Goal: Navigation & Orientation: Find specific page/section

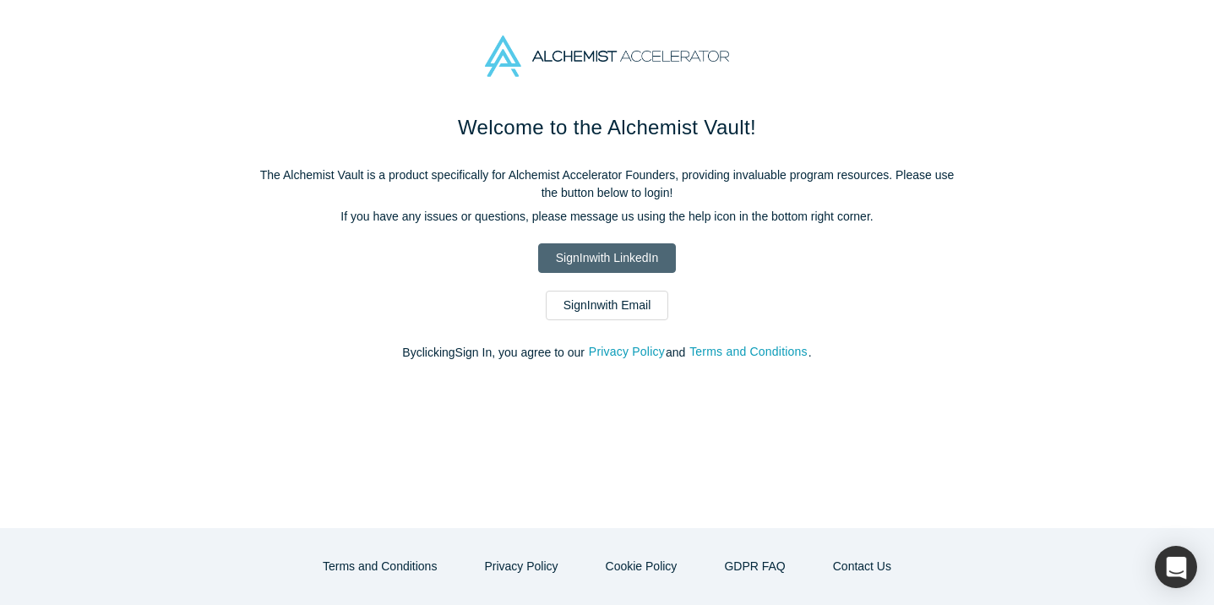
click at [634, 258] on link "Sign In with LinkedIn" at bounding box center [607, 258] width 138 height 30
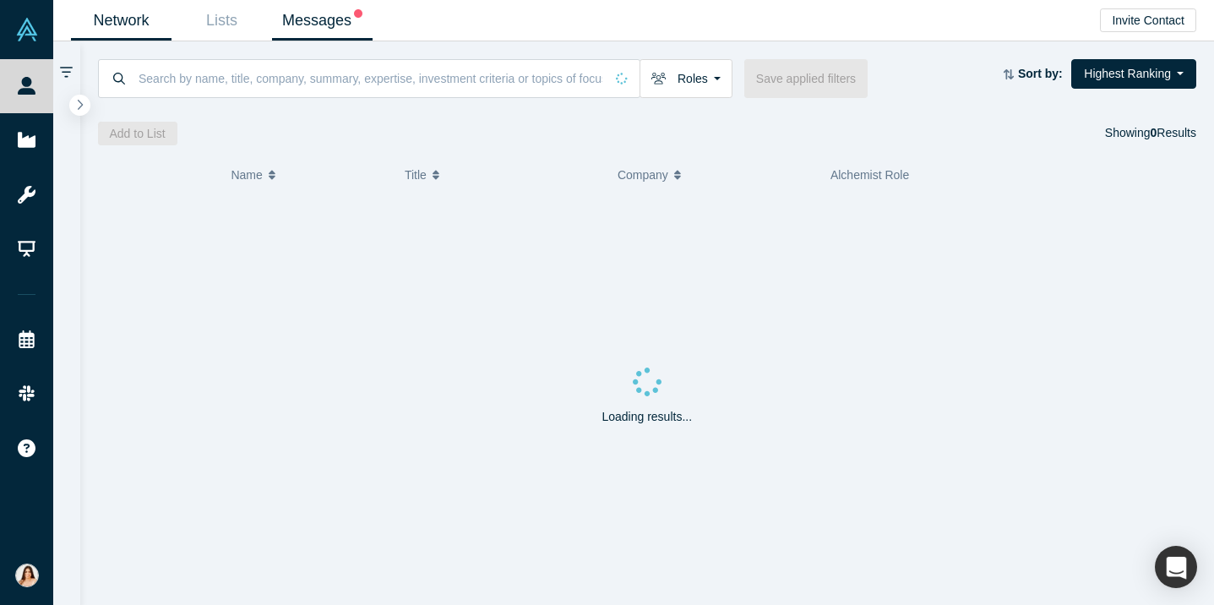
click at [322, 33] on link "Messages" at bounding box center [322, 21] width 101 height 40
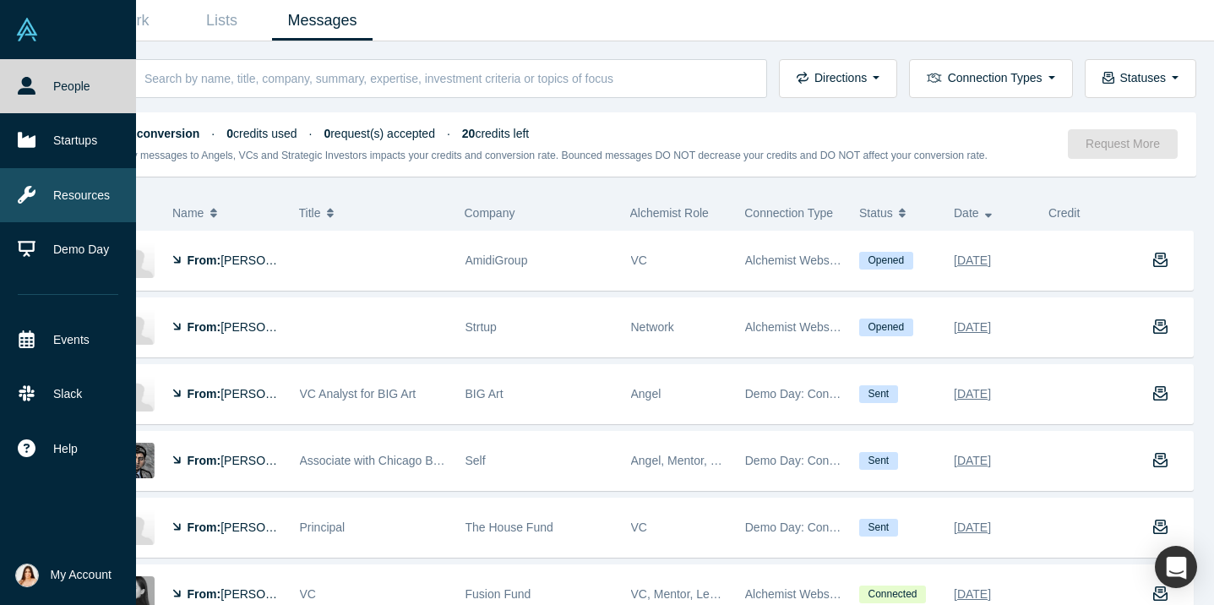
click at [79, 184] on link "Resources" at bounding box center [68, 195] width 136 height 54
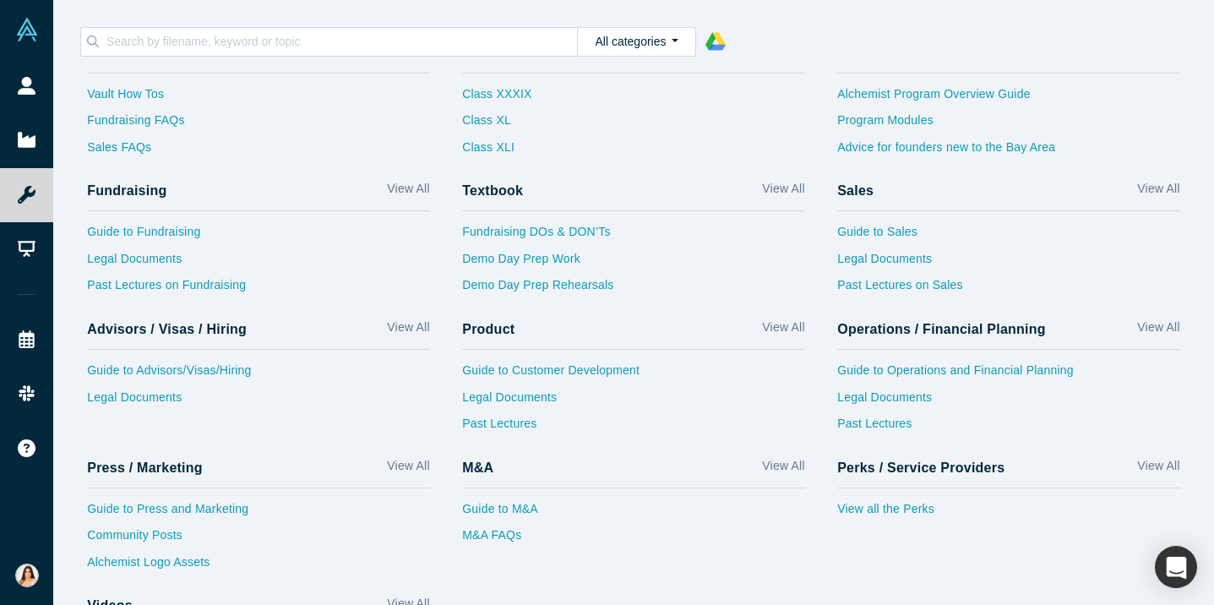
scroll to position [51, 0]
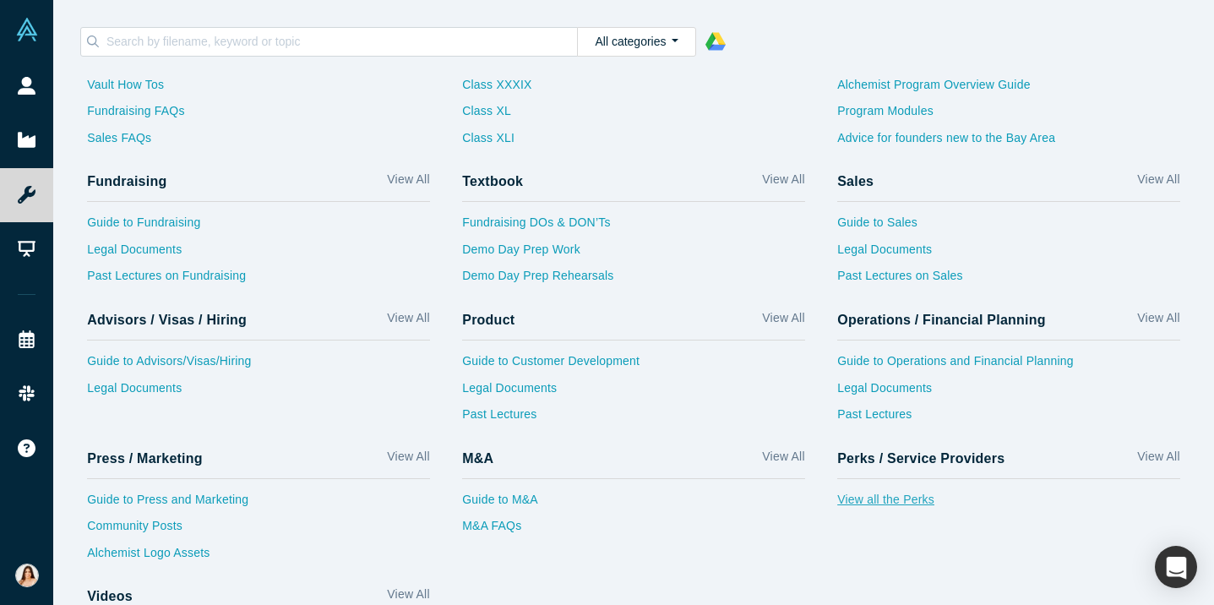
click at [916, 501] on link "View all the Perks" at bounding box center [1008, 504] width 343 height 27
